Goal: Transaction & Acquisition: Purchase product/service

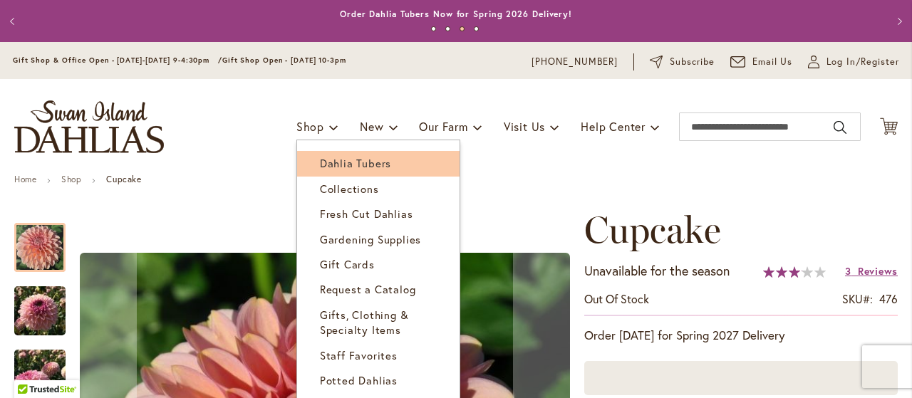
click at [346, 165] on span "Dahlia Tubers" at bounding box center [355, 163] width 71 height 14
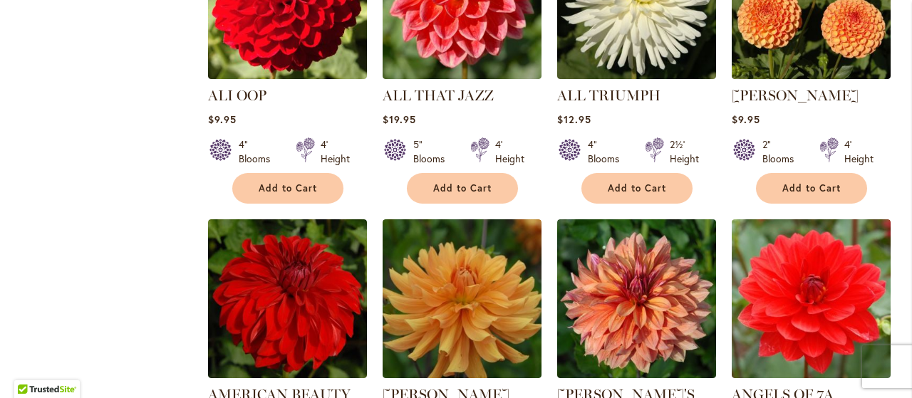
scroll to position [361, 0]
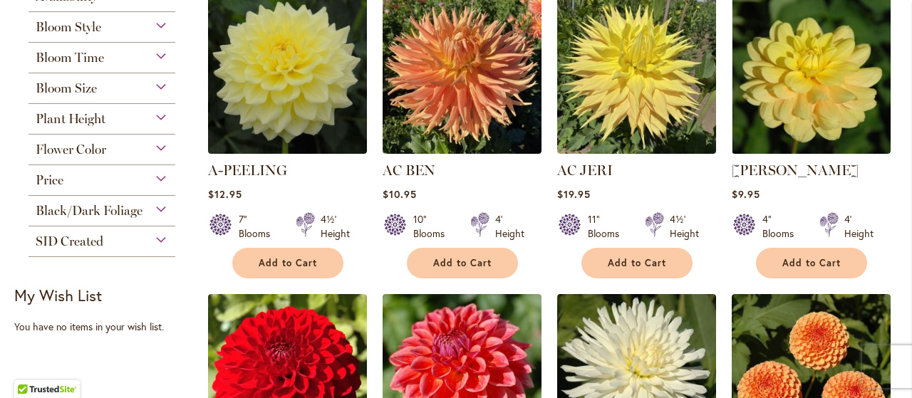
click at [157, 84] on div "Bloom Size" at bounding box center [102, 84] width 147 height 23
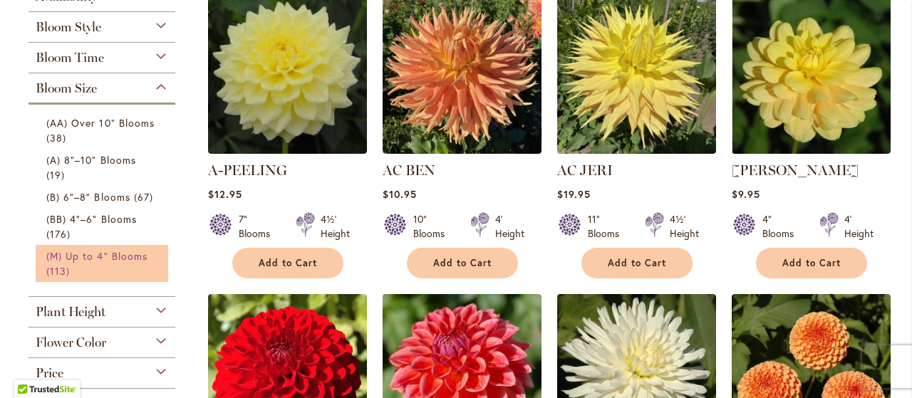
click at [64, 254] on span "(M) Up to 4" Blooms" at bounding box center [96, 256] width 101 height 14
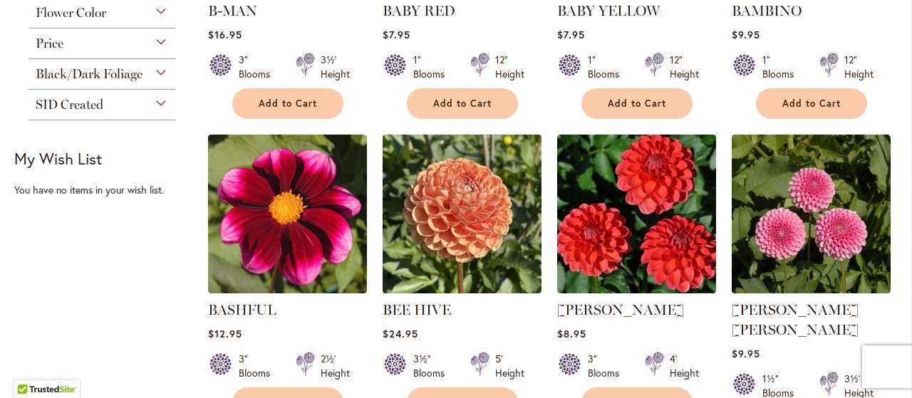
scroll to position [748, 0]
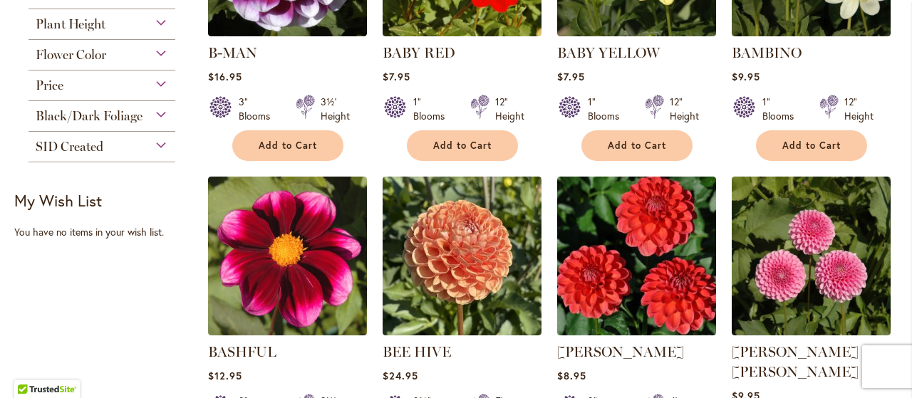
click at [881, 153] on div "Add to Cart" at bounding box center [811, 145] width 157 height 31
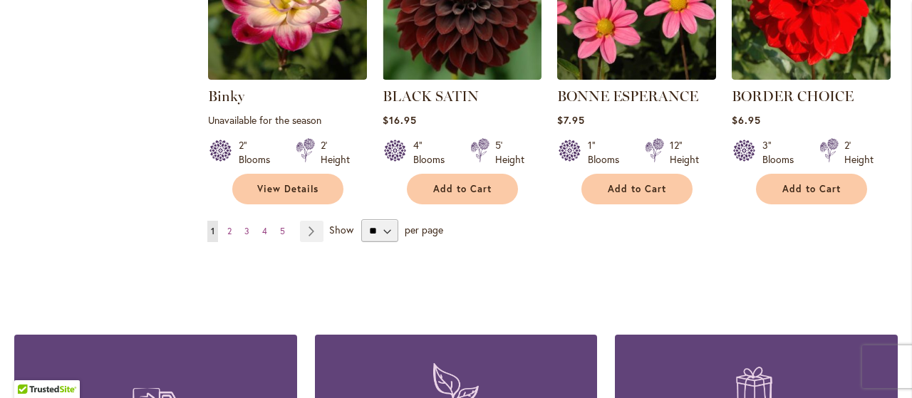
scroll to position [1397, 0]
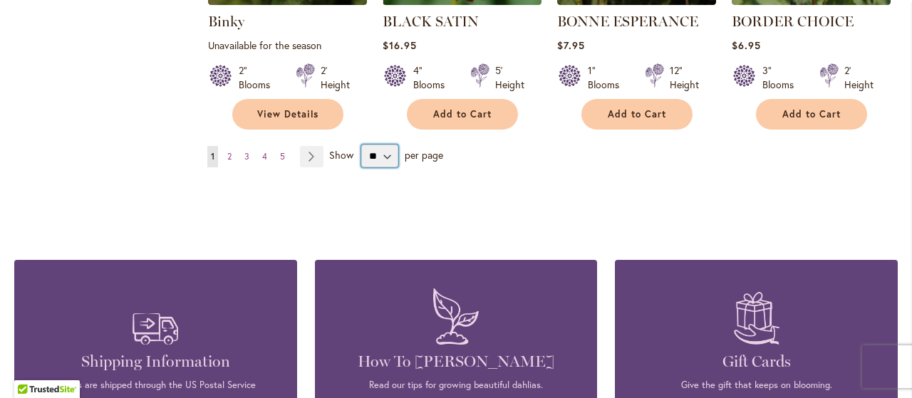
click at [361, 145] on select "** ** ** **" at bounding box center [379, 156] width 37 height 23
select select "**"
click option "**" at bounding box center [0, 0] width 0 height 0
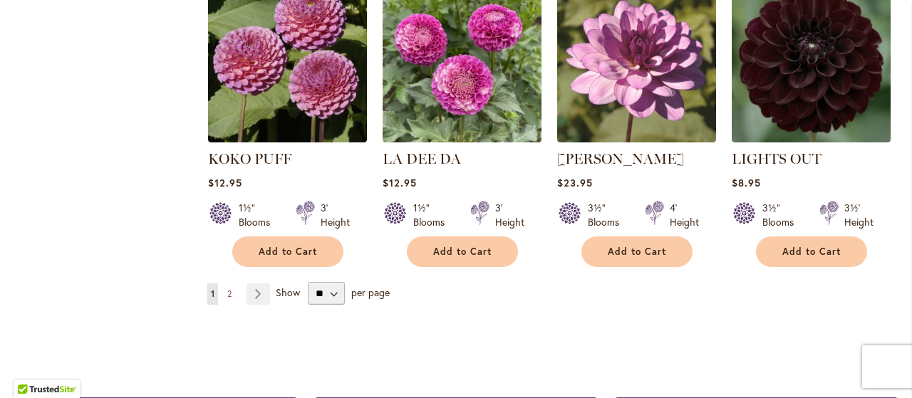
scroll to position [4984, 0]
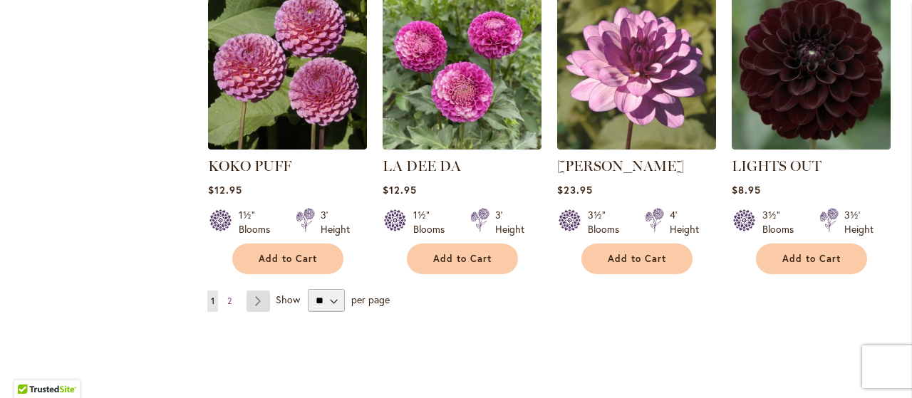
click at [254, 291] on link "Page Next" at bounding box center [259, 301] width 24 height 21
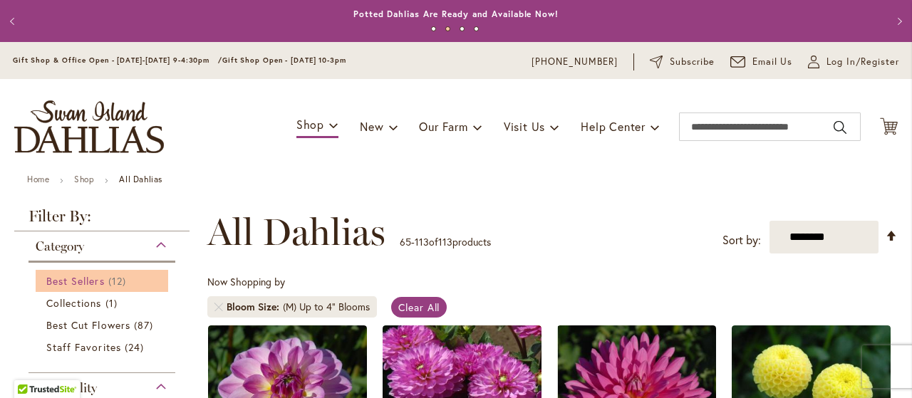
click at [81, 281] on span "Best Sellers" at bounding box center [75, 281] width 58 height 14
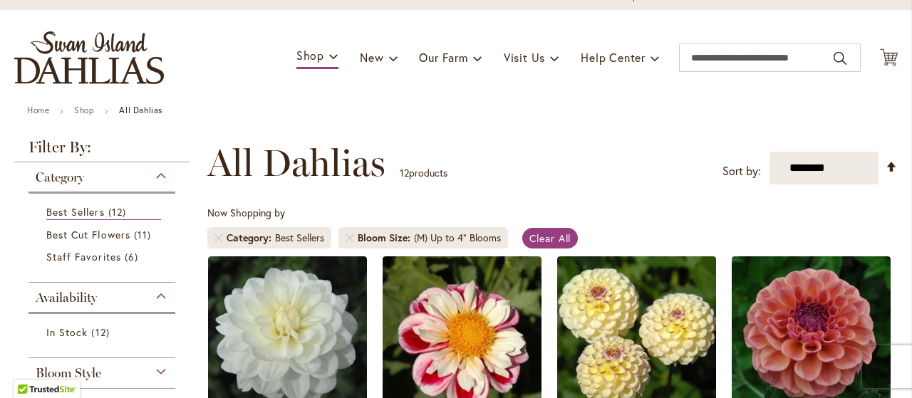
scroll to position [33, 0]
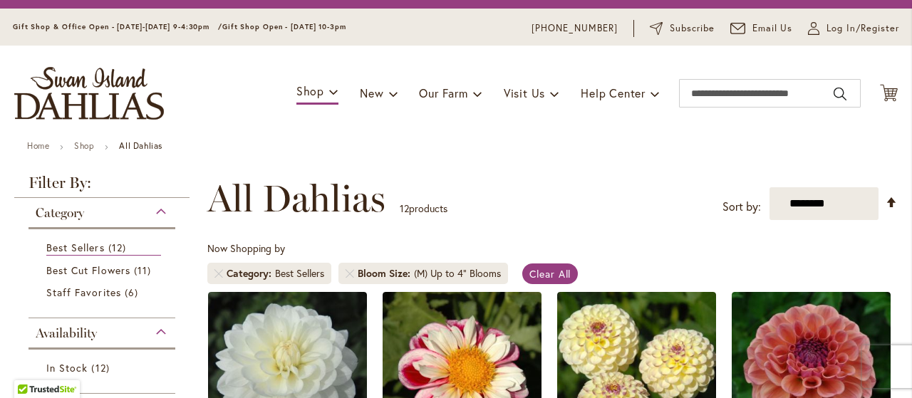
drag, startPoint x: 906, startPoint y: 32, endPoint x: 911, endPoint y: 39, distance: 9.1
click at [108, 276] on link "Best Cut Flowers 11 items" at bounding box center [103, 270] width 115 height 15
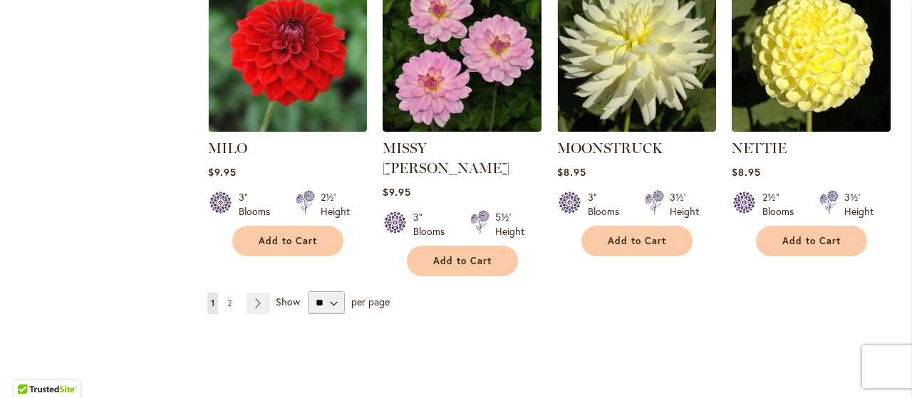
scroll to position [5029, 0]
